Goal: Task Accomplishment & Management: Use online tool/utility

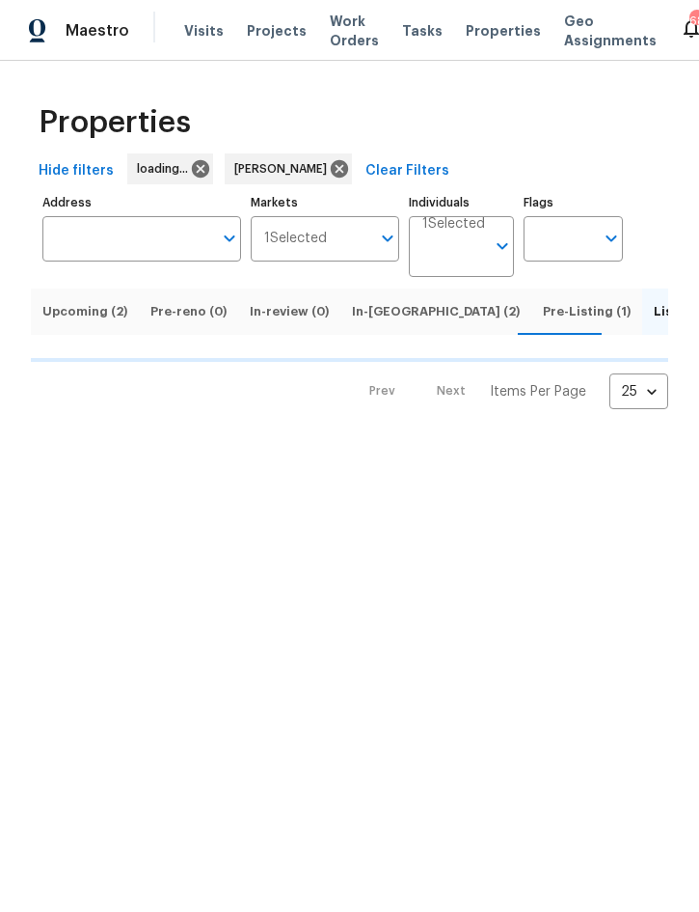
click at [365, 259] on input "Markets" at bounding box center [348, 238] width 43 height 45
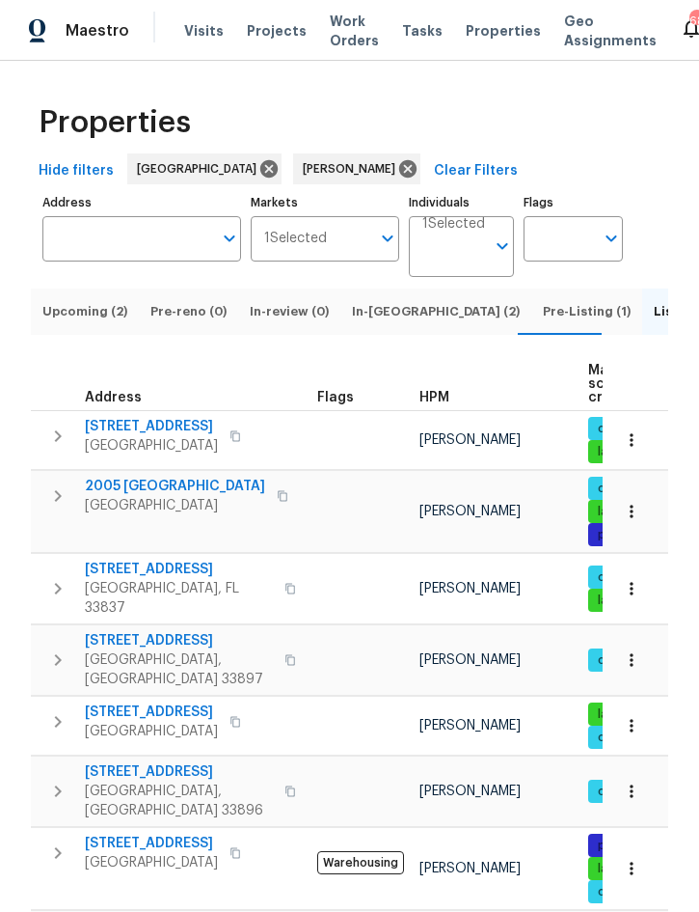
click at [370, 254] on input "Markets" at bounding box center [348, 238] width 43 height 45
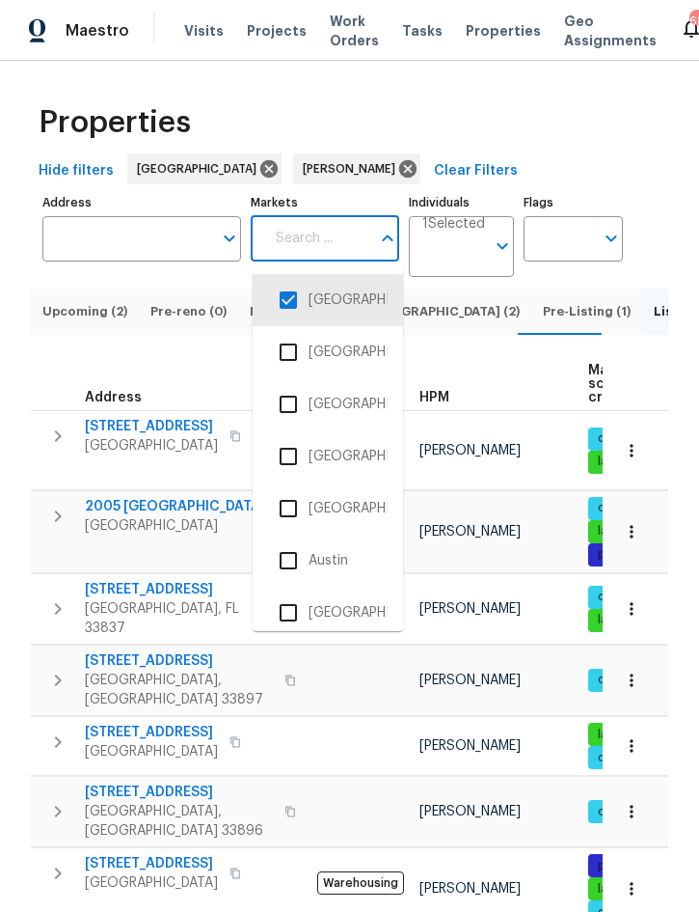
click at [508, 125] on div "Properties" at bounding box center [350, 123] width 638 height 62
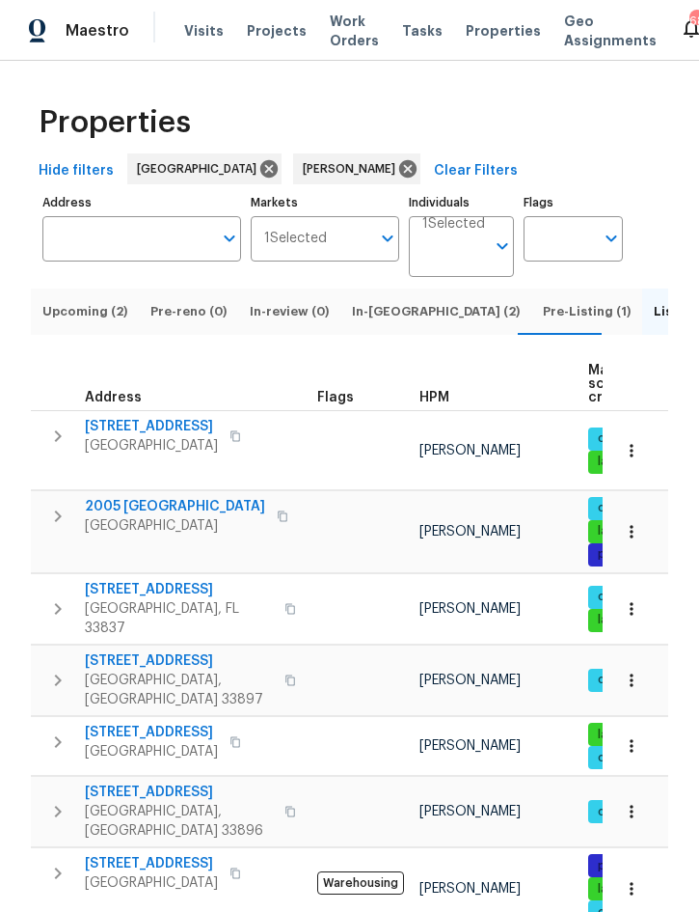
click at [378, 322] on span "In-[GEOGRAPHIC_DATA] (2)" at bounding box center [436, 311] width 168 height 21
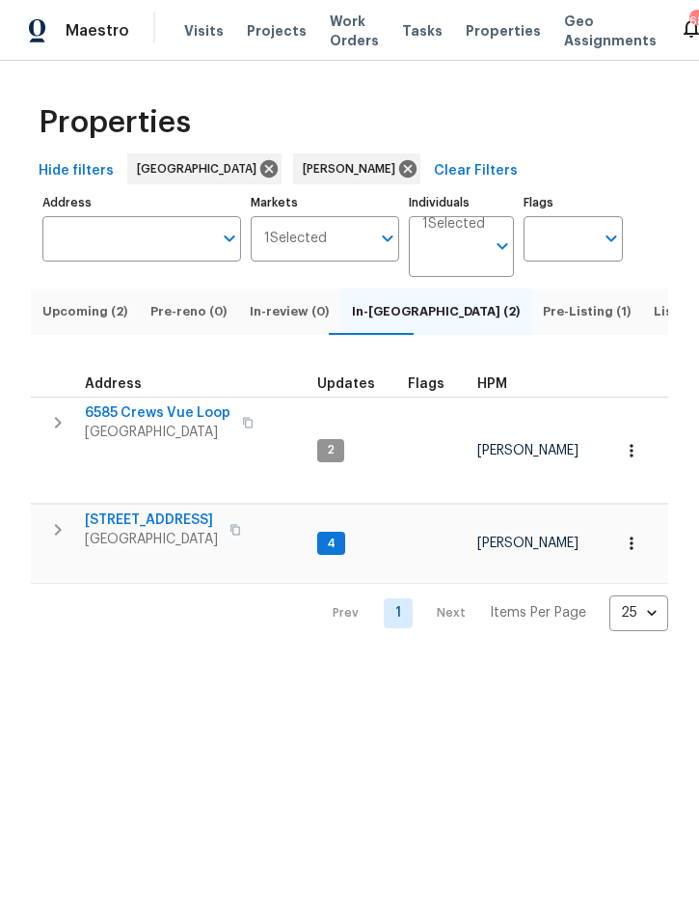
click at [633, 443] on icon "button" at bounding box center [631, 450] width 19 height 19
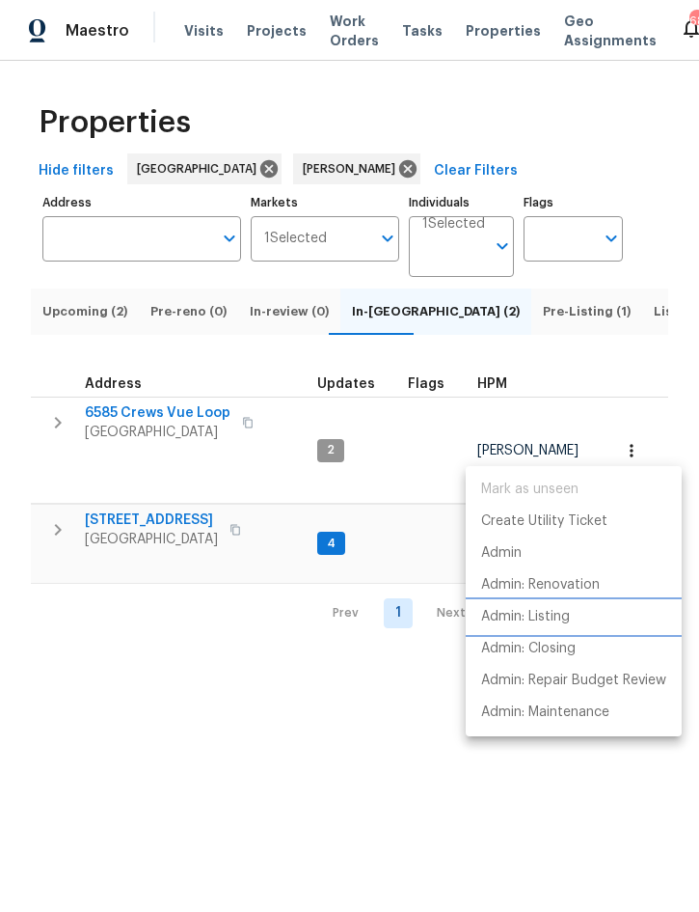
click at [558, 616] on p "Admin: Listing" at bounding box center [525, 617] width 89 height 20
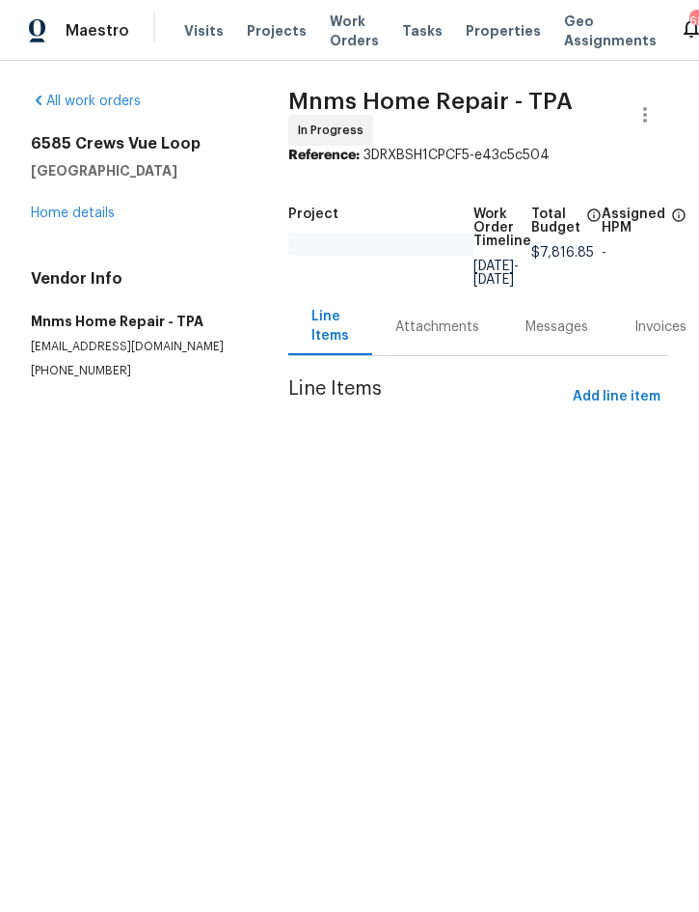
click at [258, 33] on span "Projects" at bounding box center [277, 30] width 60 height 19
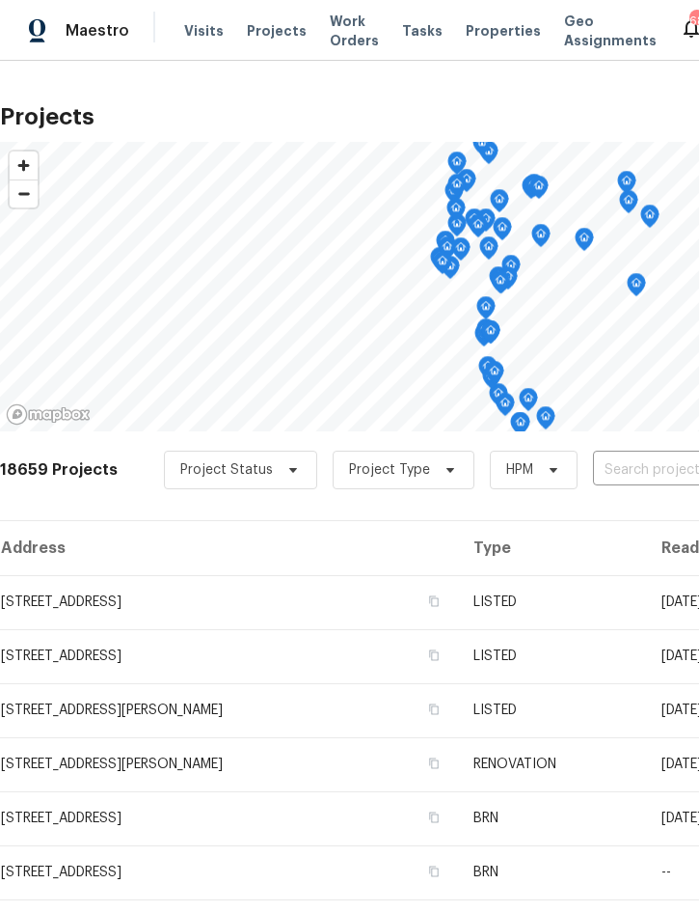
click at [658, 469] on input "text" at bounding box center [703, 470] width 221 height 30
type input "6585"
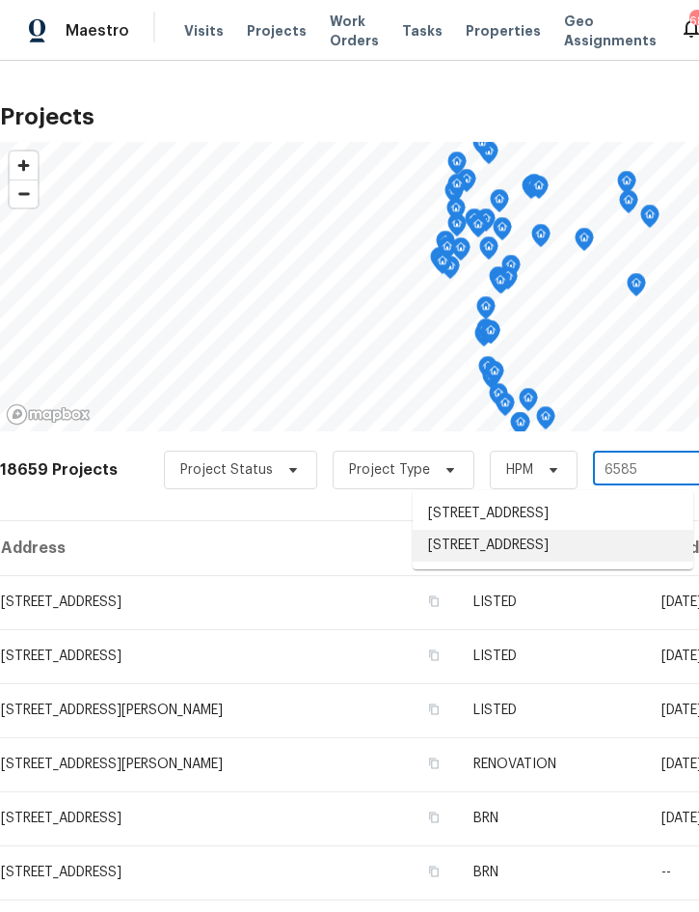
click at [548, 558] on li "6585 Crews Vue Loop, Lakeland, FL 33813" at bounding box center [553, 546] width 281 height 32
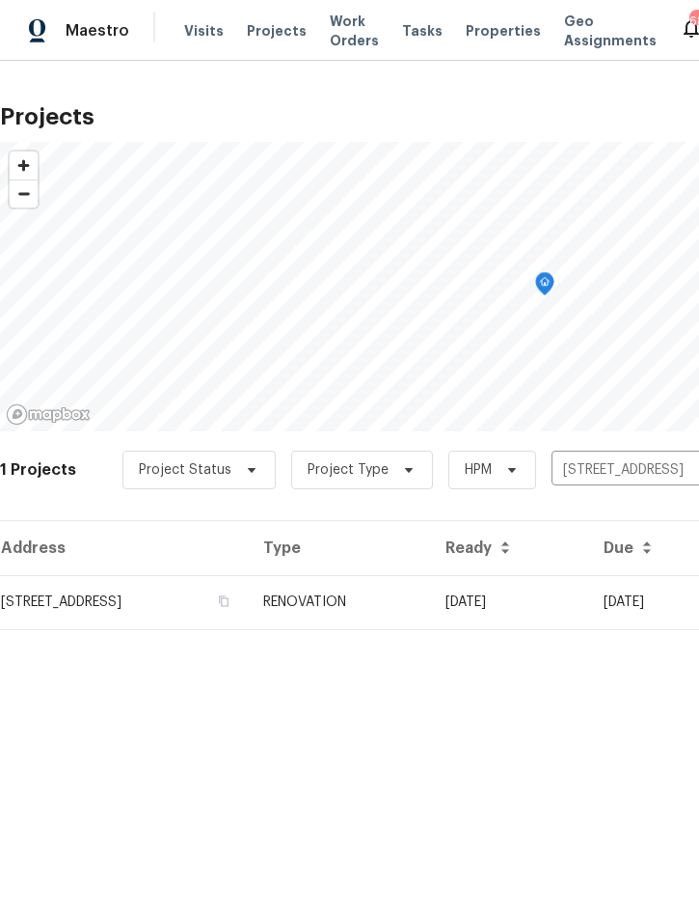
click at [430, 605] on td "RENOVATION" at bounding box center [339, 602] width 182 height 54
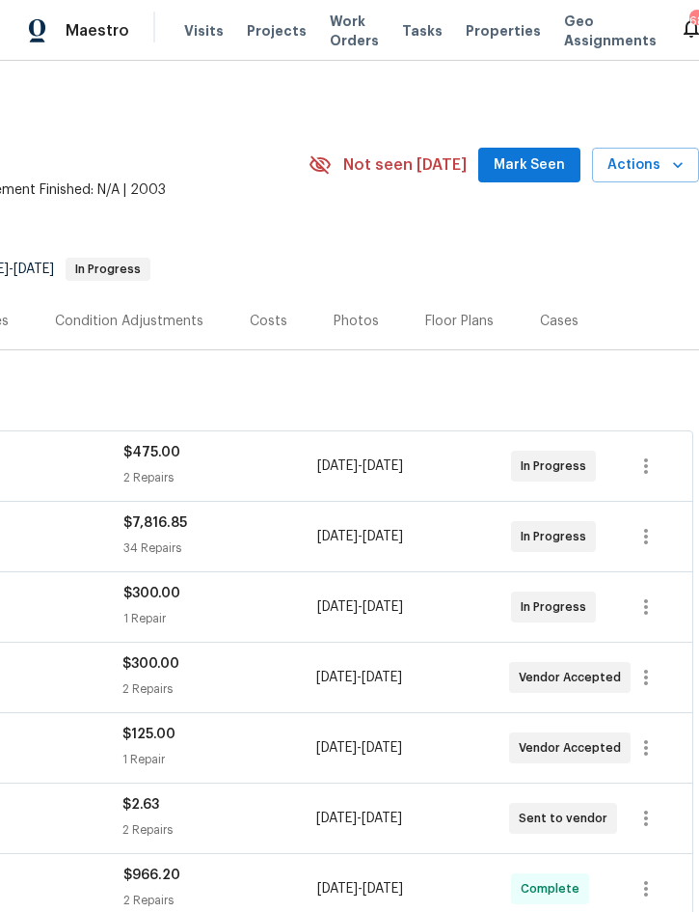
scroll to position [0, 391]
click at [656, 161] on span "Actions" at bounding box center [646, 165] width 76 height 24
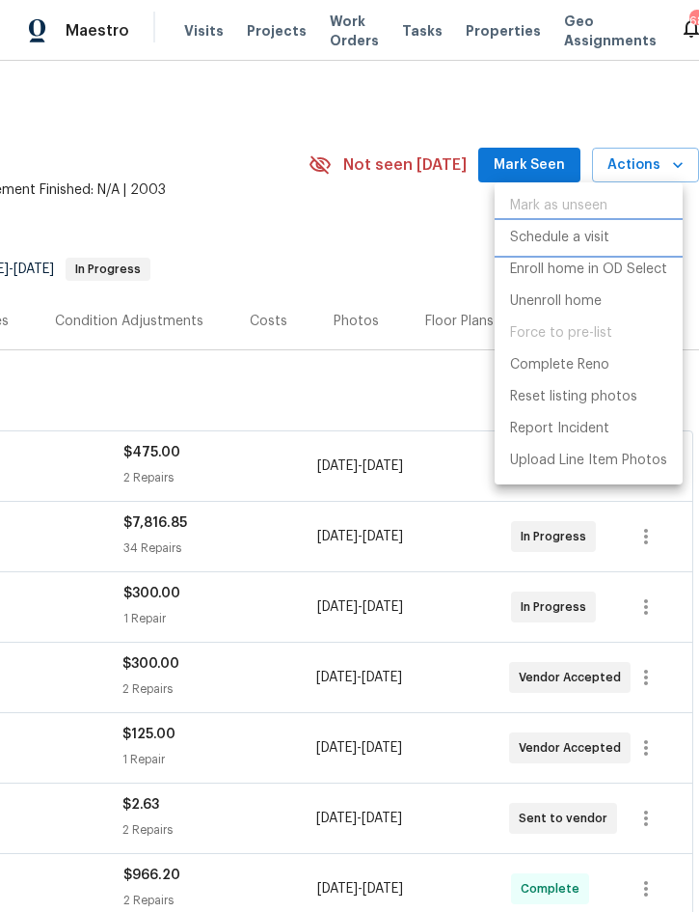
click at [575, 236] on p "Schedule a visit" at bounding box center [559, 238] width 99 height 20
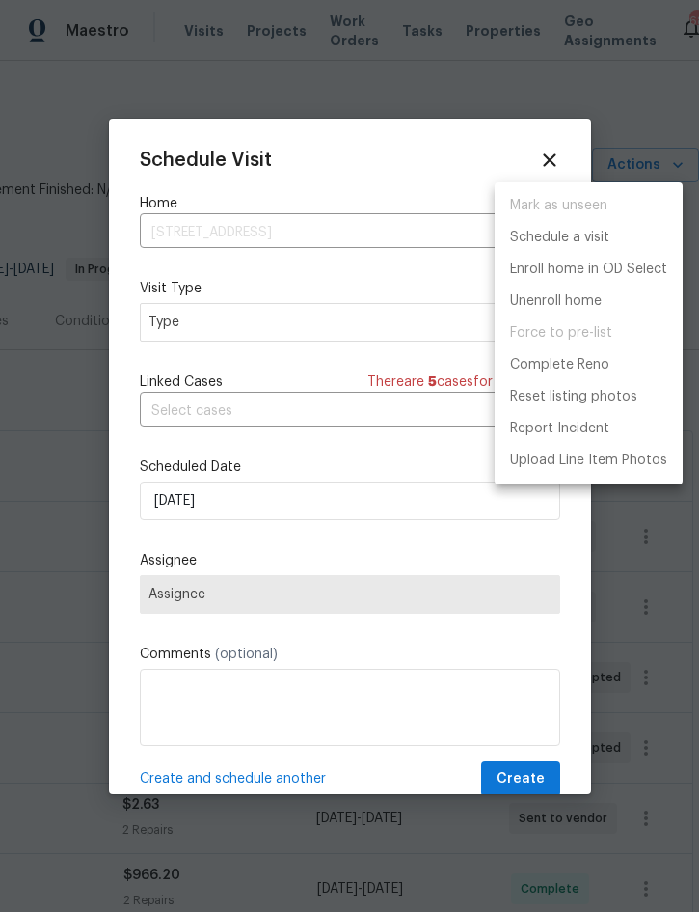
click at [286, 330] on div at bounding box center [349, 456] width 699 height 912
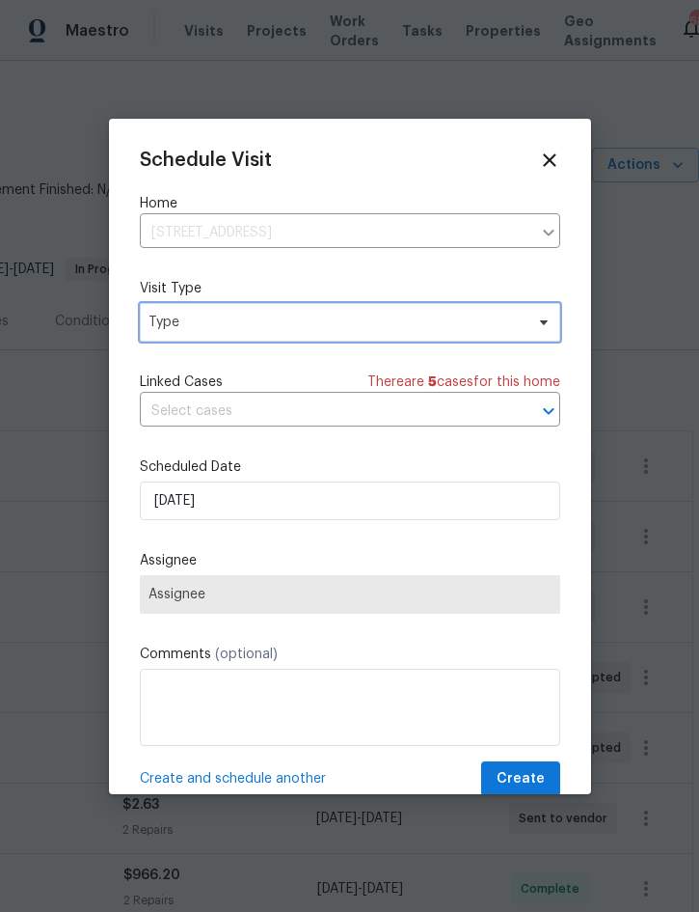
click at [315, 325] on span "Type" at bounding box center [336, 322] width 375 height 19
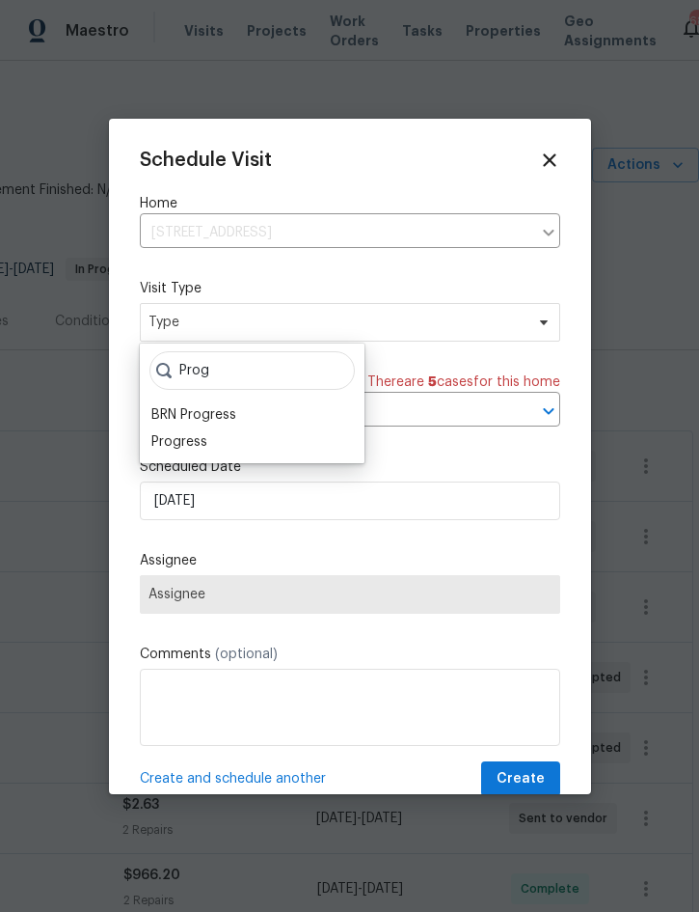
type input "Prog"
click at [205, 438] on div "Progress" at bounding box center [179, 441] width 56 height 19
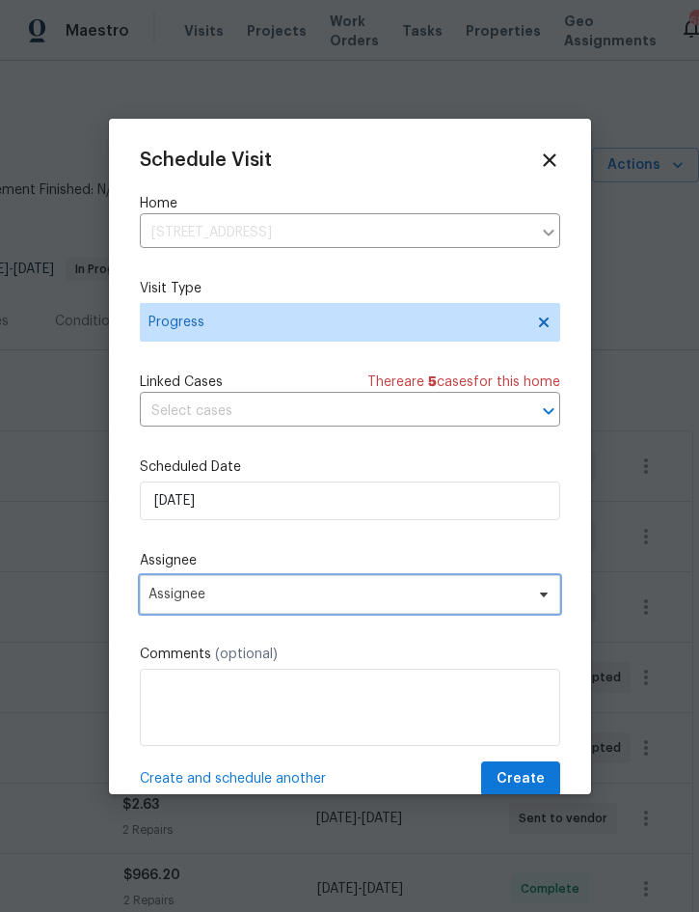
click at [281, 591] on span "Assignee" at bounding box center [338, 593] width 378 height 15
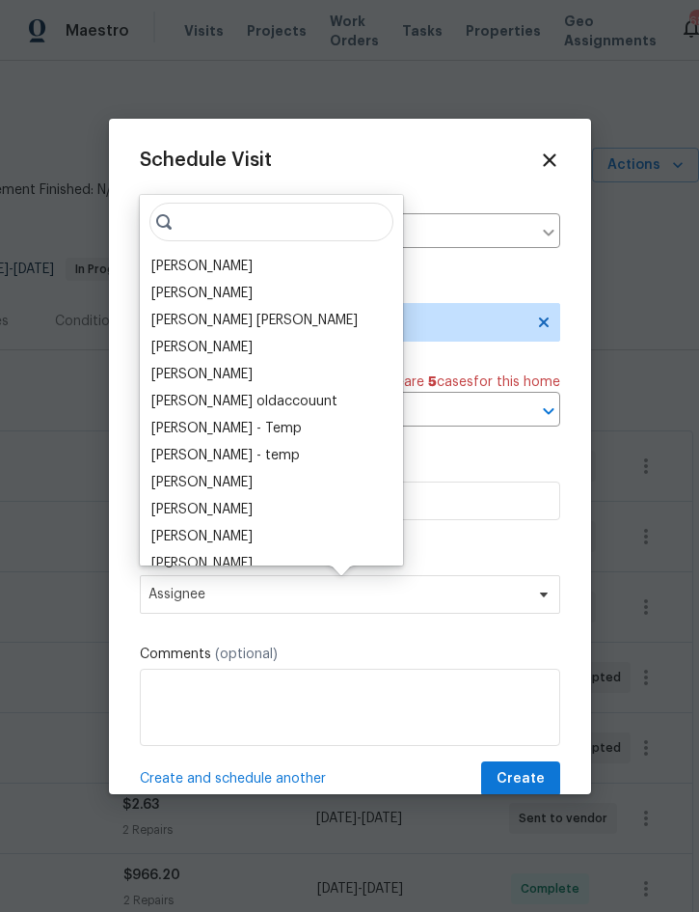
click at [215, 264] on div "[PERSON_NAME]" at bounding box center [201, 266] width 101 height 19
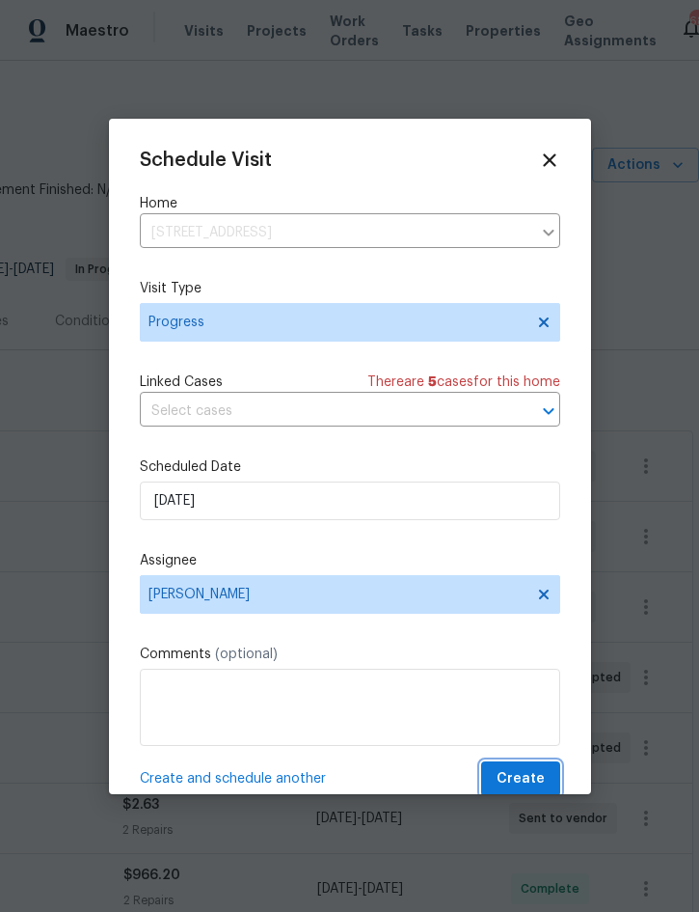
click at [533, 776] on span "Create" at bounding box center [521, 779] width 48 height 24
